Goal: Information Seeking & Learning: Learn about a topic

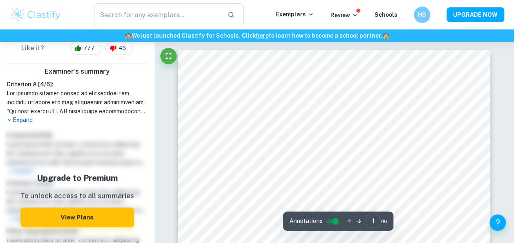
scroll to position [232, 0]
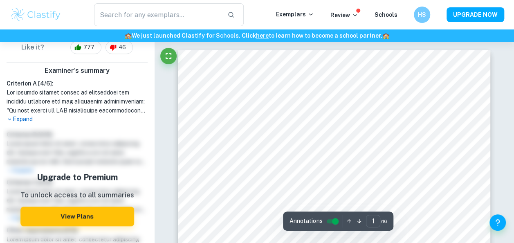
click at [16, 115] on p "Expand" at bounding box center [77, 119] width 141 height 9
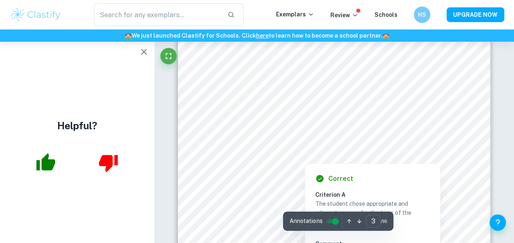
scroll to position [980, 0]
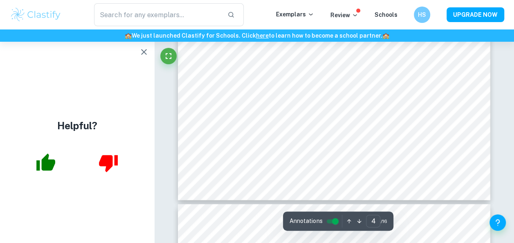
type input "5"
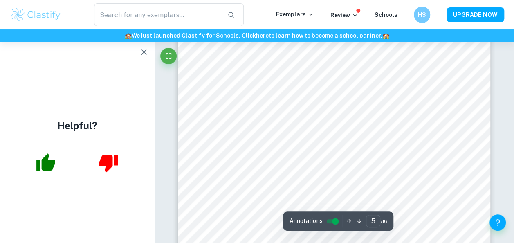
scroll to position [1763, 0]
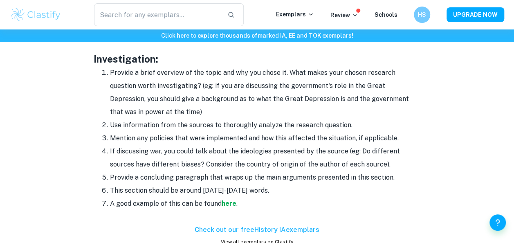
scroll to position [809, 0]
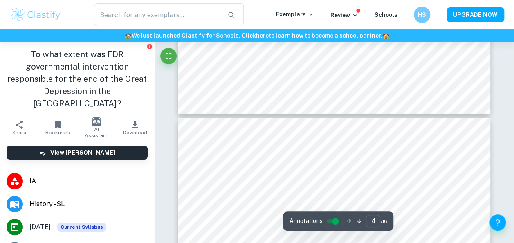
type input "5"
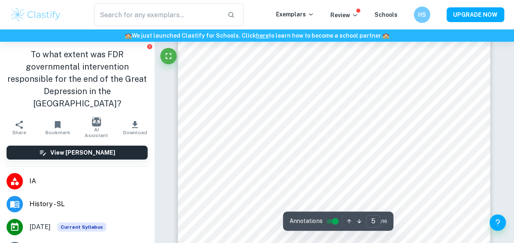
scroll to position [1767, 0]
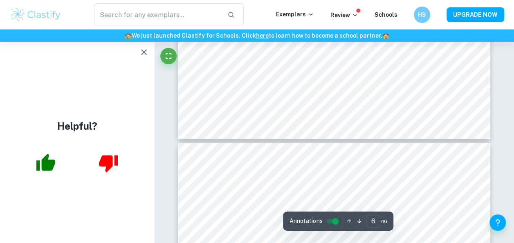
type input "5"
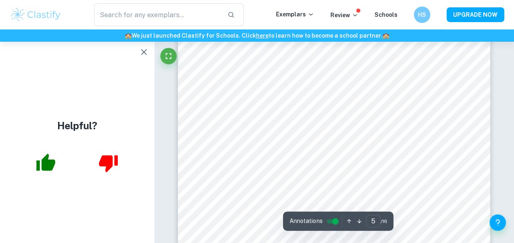
scroll to position [2042, 0]
